Goal: Task Accomplishment & Management: Manage account settings

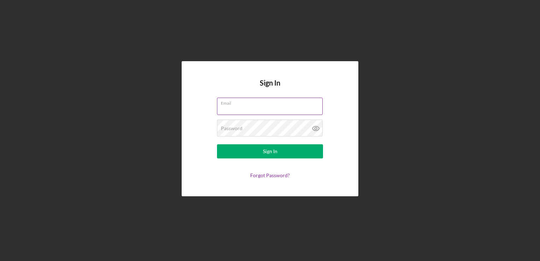
click at [291, 110] on input "Email" at bounding box center [270, 106] width 106 height 17
type input "[EMAIL_ADDRESS][DOMAIN_NAME]"
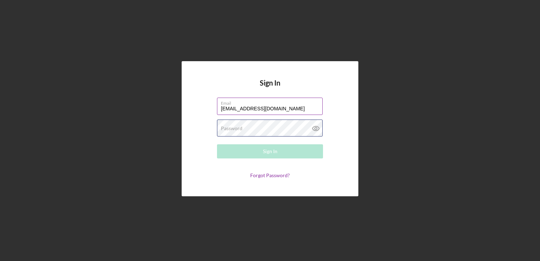
click at [295, 130] on div "Password Required" at bounding box center [270, 128] width 106 height 18
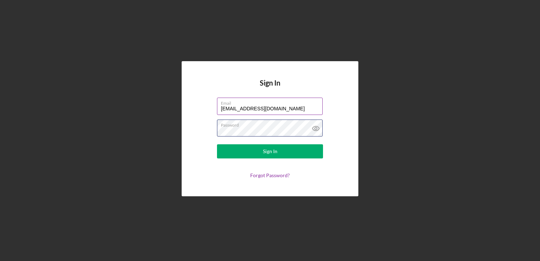
click at [217, 144] on button "Sign In" at bounding box center [270, 151] width 106 height 14
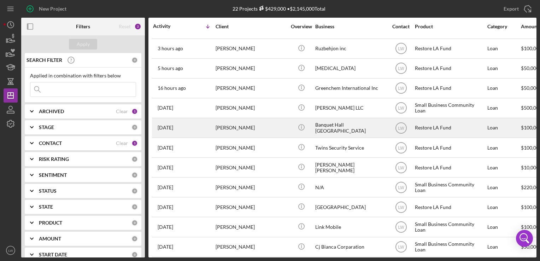
scroll to position [17, 0]
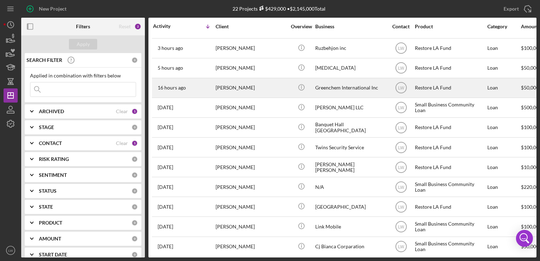
click at [238, 83] on div "[PERSON_NAME]" at bounding box center [251, 87] width 71 height 19
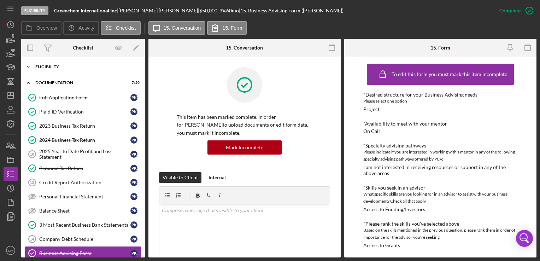
click at [55, 61] on div "Icon/Expander Eligibility 7 / 7" at bounding box center [83, 67] width 124 height 14
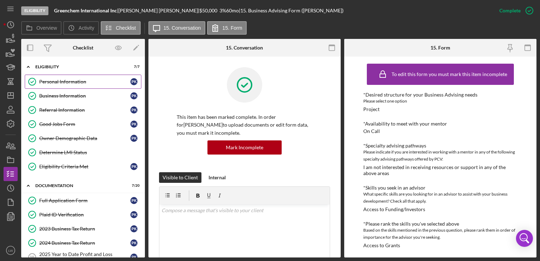
click at [52, 83] on div "Personal Information" at bounding box center [84, 82] width 91 height 6
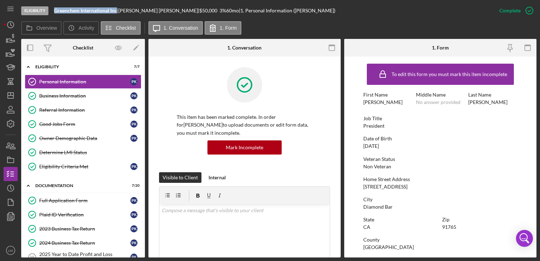
drag, startPoint x: 118, startPoint y: 11, endPoint x: 54, endPoint y: 7, distance: 64.8
click at [54, 7] on div "Eligibility Greenchem International Inc | [PERSON_NAME] | $50,000 $10,000 3 % 6…" at bounding box center [256, 10] width 471 height 21
copy b "Greenchem International Inc"
click at [73, 98] on div "Business Information" at bounding box center [84, 96] width 91 height 6
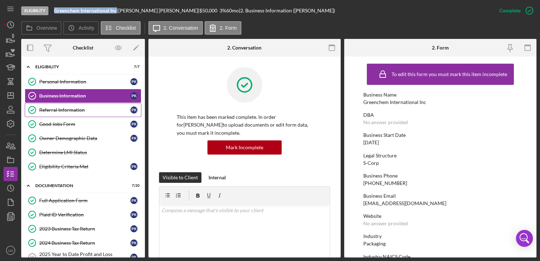
click at [75, 112] on link "Referral Information Referral Information P K" at bounding box center [83, 110] width 117 height 14
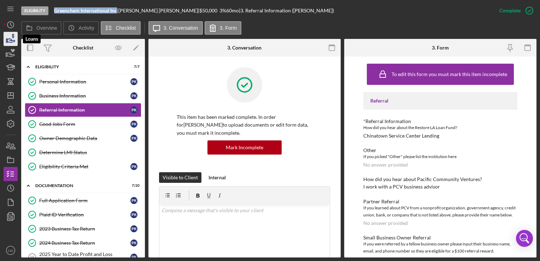
click at [8, 39] on icon "button" at bounding box center [11, 39] width 18 height 18
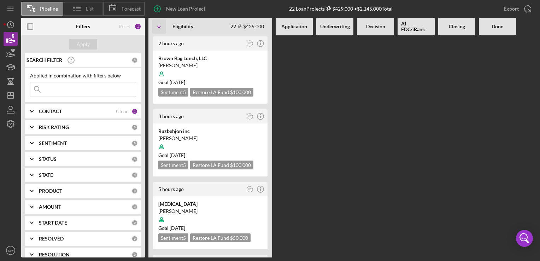
click at [82, 7] on icon at bounding box center [77, 8] width 18 height 18
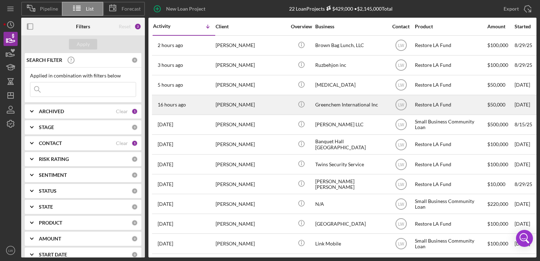
click at [251, 105] on div "[PERSON_NAME]" at bounding box center [251, 104] width 71 height 19
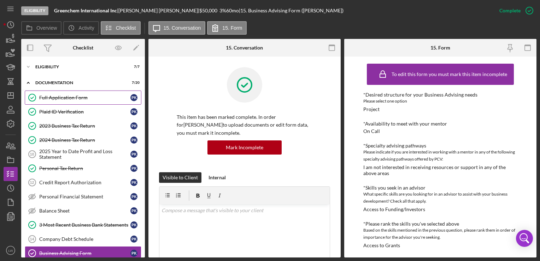
click at [61, 97] on div "Full Application Form" at bounding box center [84, 98] width 91 height 6
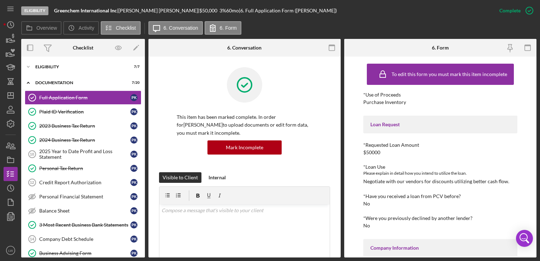
click at [423, 181] on div "Negotiate with our vendors for discounts utilizing better cash flow." at bounding box center [436, 181] width 146 height 6
copy div "Negotiate with our vendors for discounts utilizing better cash flow."
click at [50, 66] on div "Eligibility" at bounding box center [85, 67] width 101 height 4
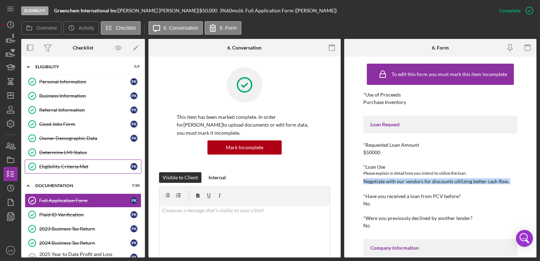
click at [61, 166] on div "Eligibility Criteria Met" at bounding box center [84, 167] width 91 height 6
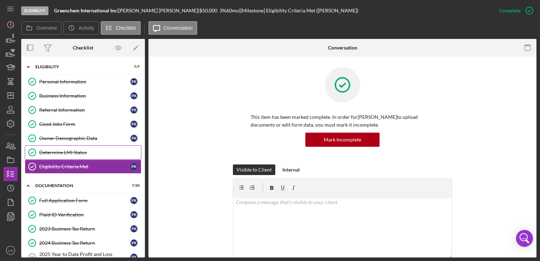
click at [74, 152] on div "Determine LMI Status" at bounding box center [90, 153] width 102 height 6
